Goal: Task Accomplishment & Management: Manage account settings

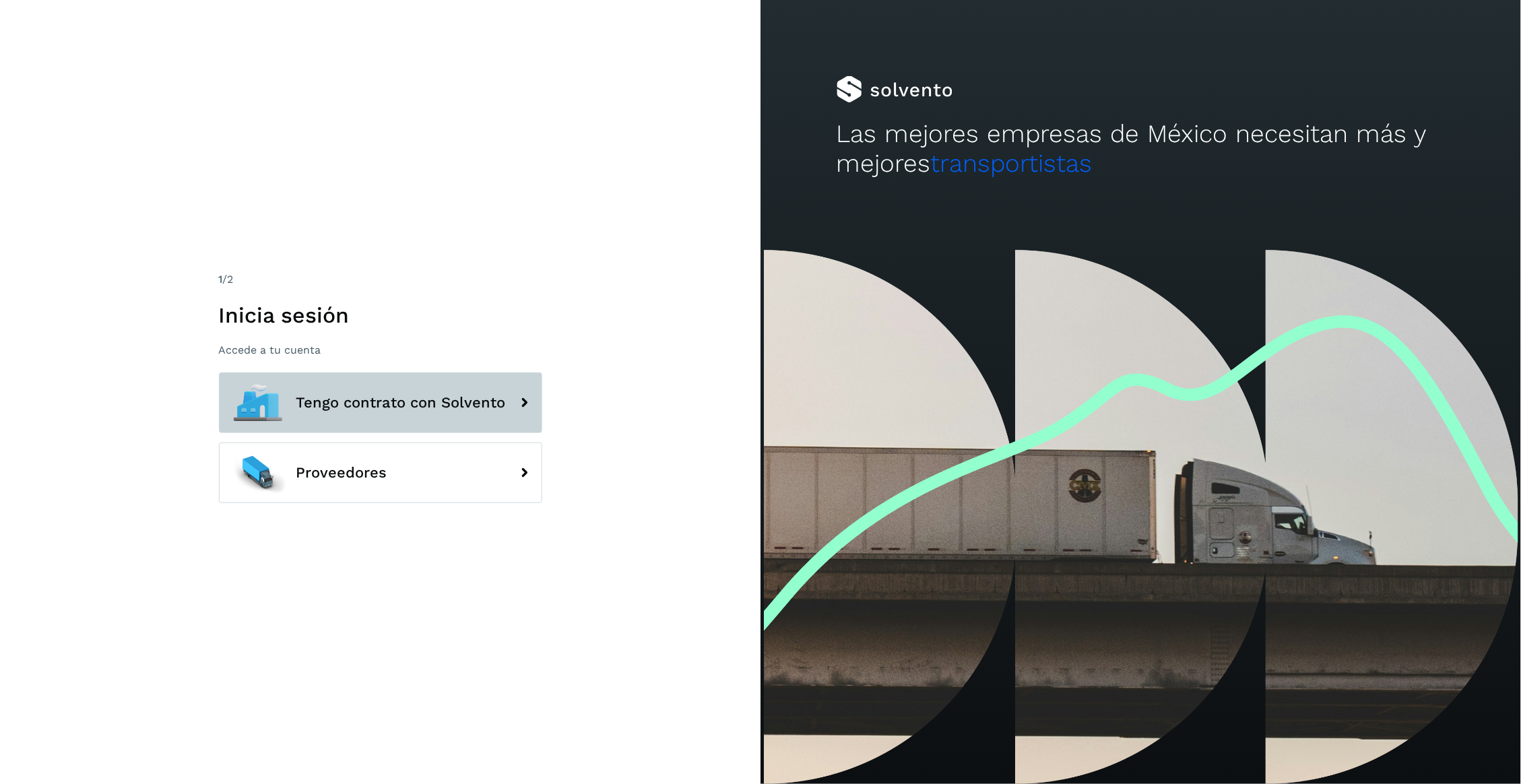
click at [470, 395] on span "Tengo contrato con Solvento" at bounding box center [401, 402] width 209 height 16
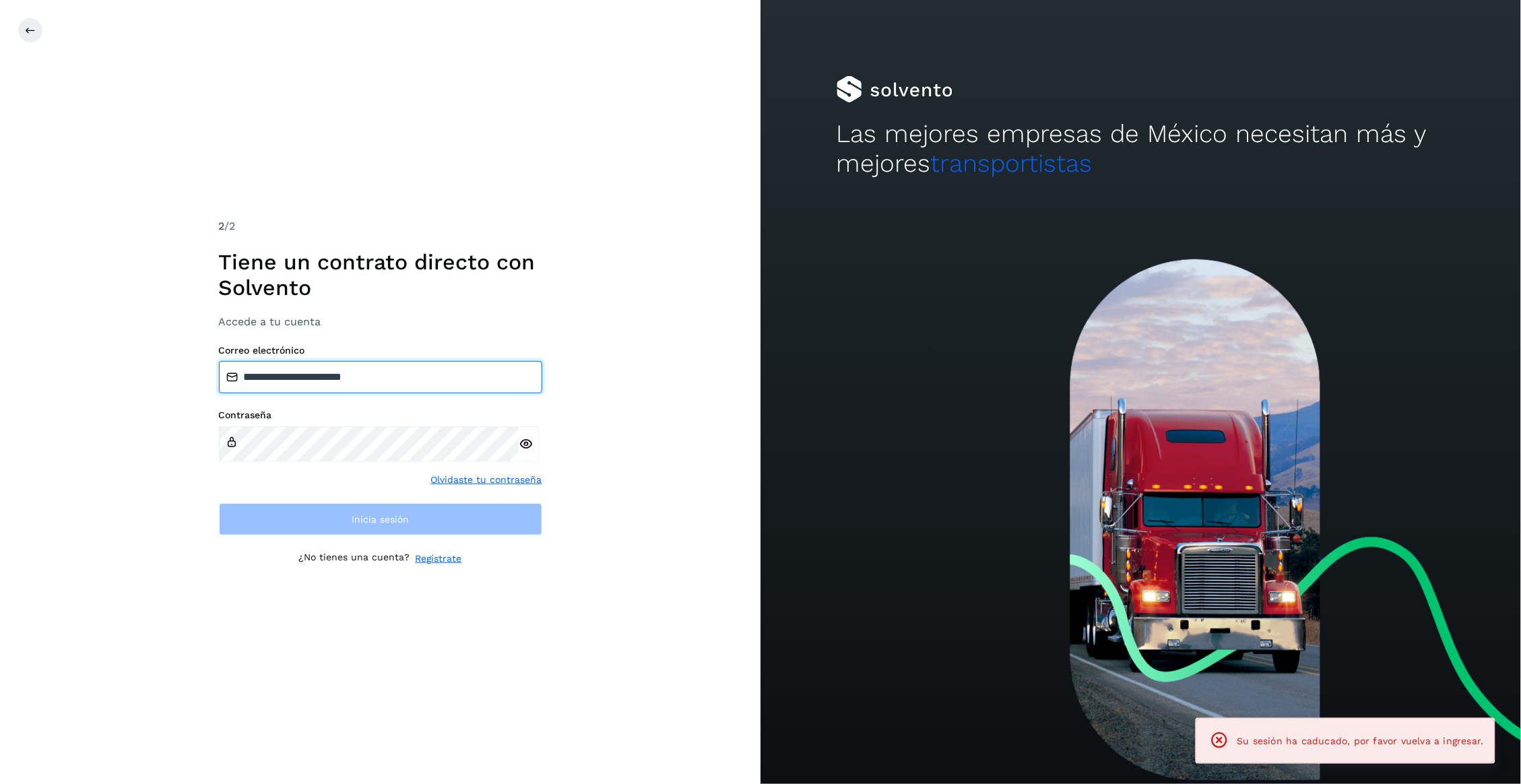
type input "**********"
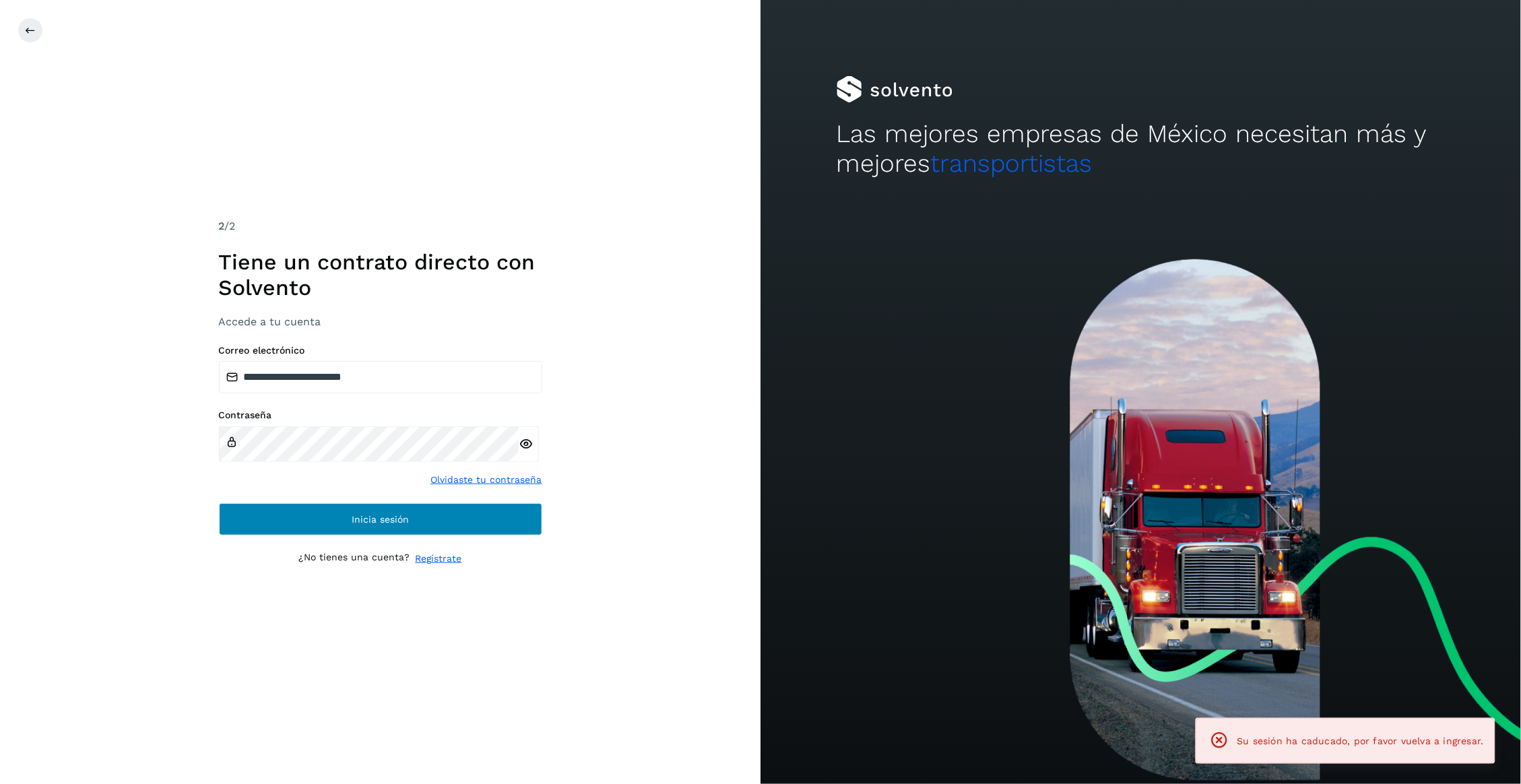
click at [324, 518] on button "Inicia sesión" at bounding box center [380, 519] width 324 height 32
